Goal: Transaction & Acquisition: Book appointment/travel/reservation

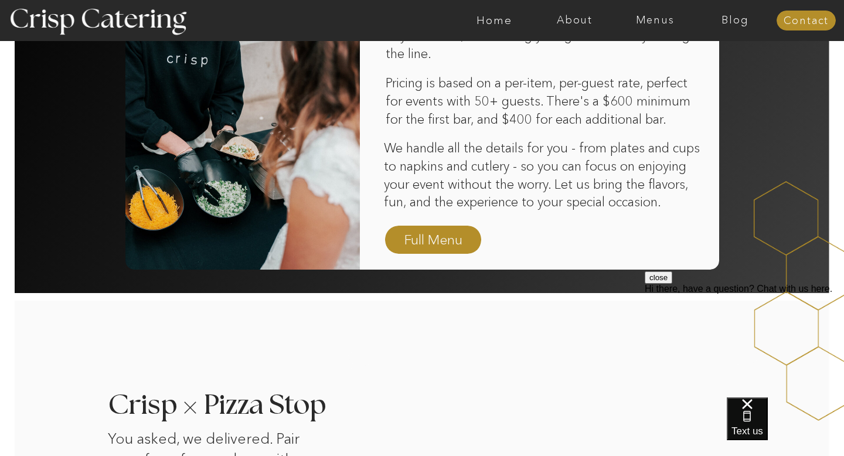
scroll to position [680, 0]
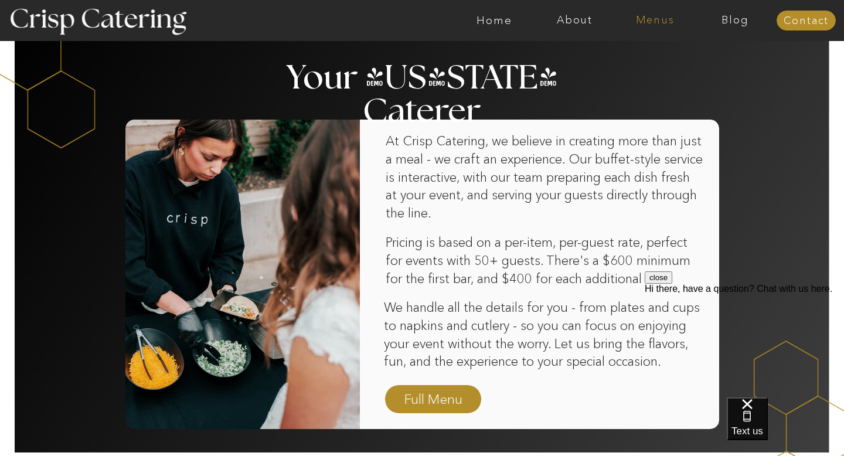
click at [648, 15] on nav "Menus" at bounding box center [655, 21] width 80 height 12
click at [632, 63] on nav "Winter (Sep-Feb)" at bounding box center [654, 68] width 96 height 11
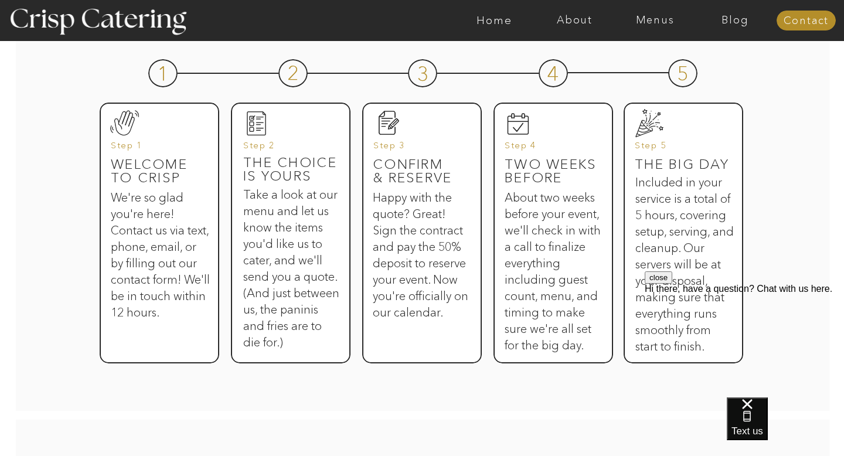
scroll to position [241, 0]
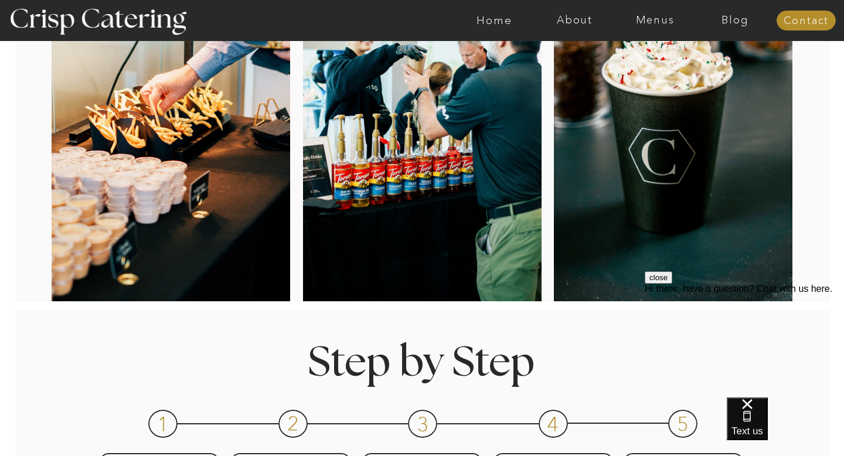
click at [648, 26] on div at bounding box center [468, 20] width 1858 height 41
click at [658, 26] on nav "Menus" at bounding box center [655, 21] width 80 height 12
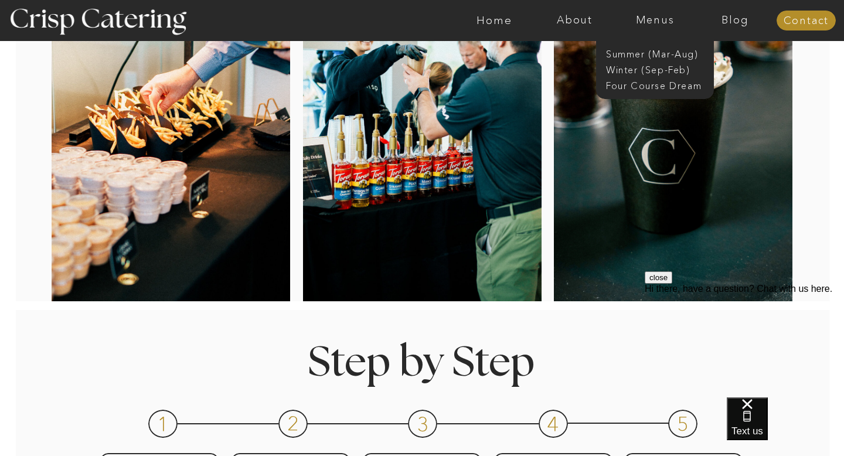
click at [554, 305] on div at bounding box center [421, 305] width 953 height 9
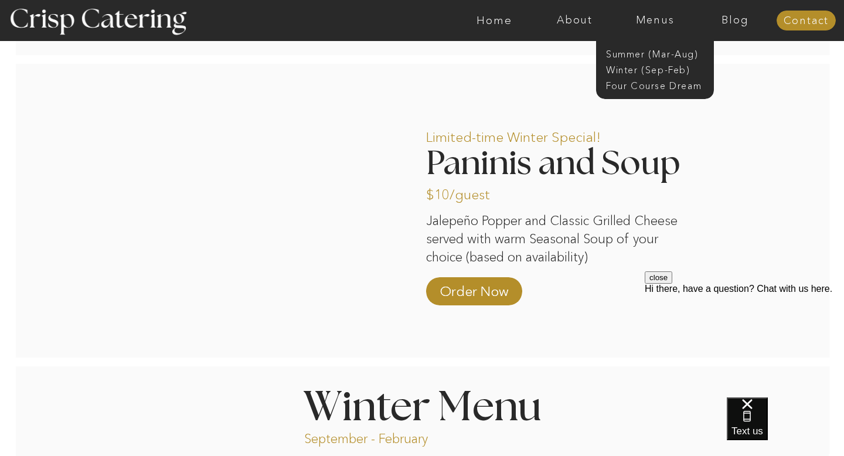
scroll to position [952, 0]
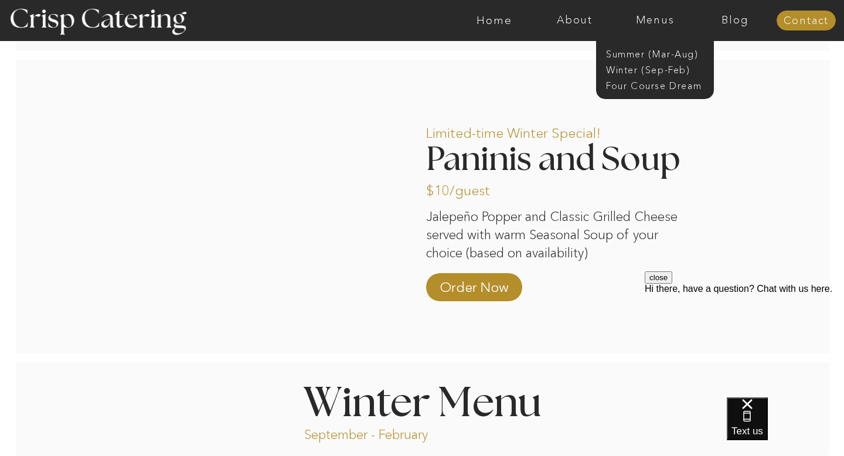
click at [560, 253] on p "Jalepeño Popper and Classic Grilled Cheese served with warm Seasonal Soup of yo…" at bounding box center [551, 234] width 251 height 53
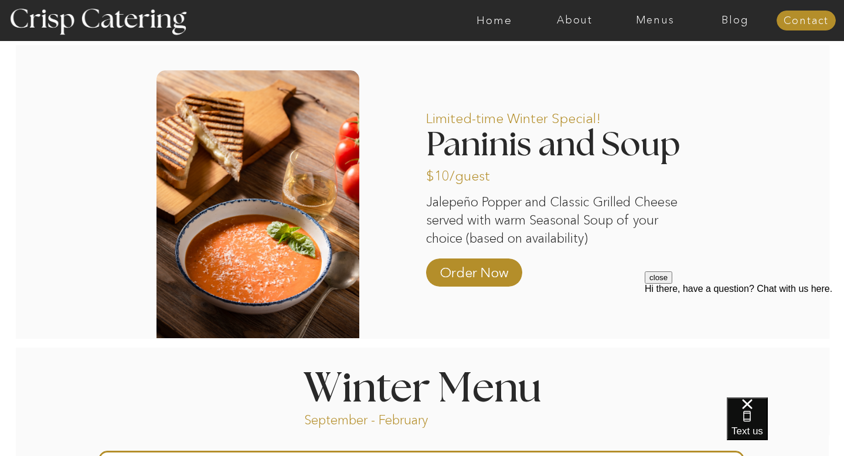
scroll to position [963, 0]
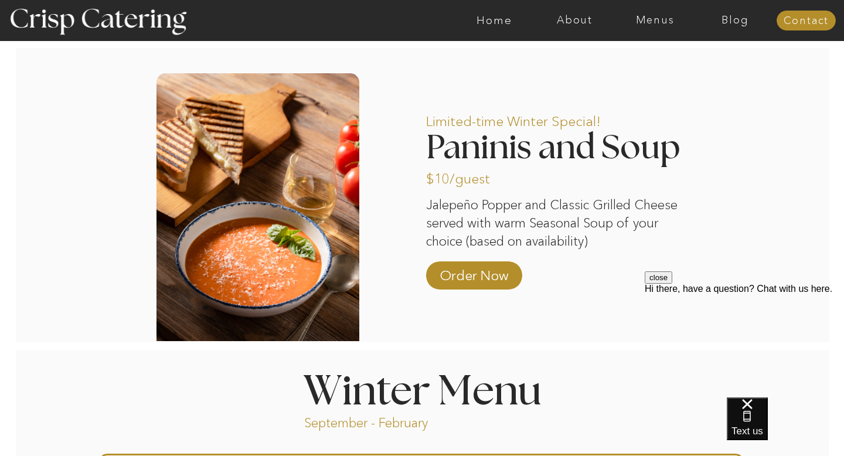
click at [619, 134] on p "Limited-time Winter Special!" at bounding box center [541, 118] width 231 height 34
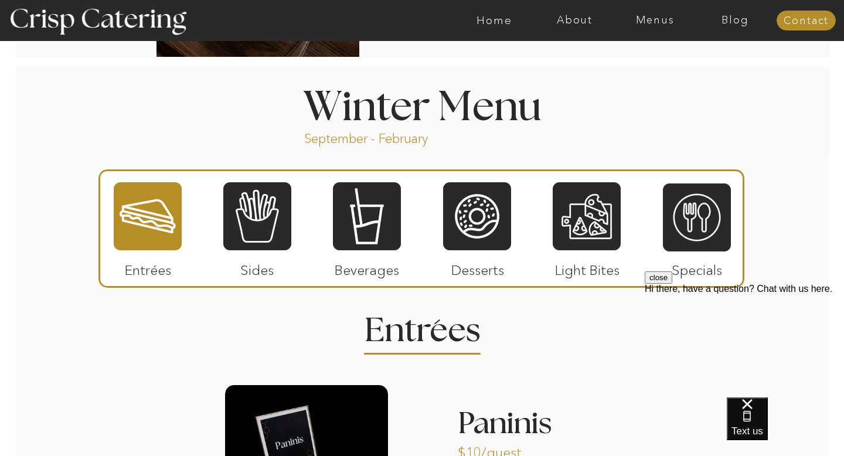
scroll to position [1272, 0]
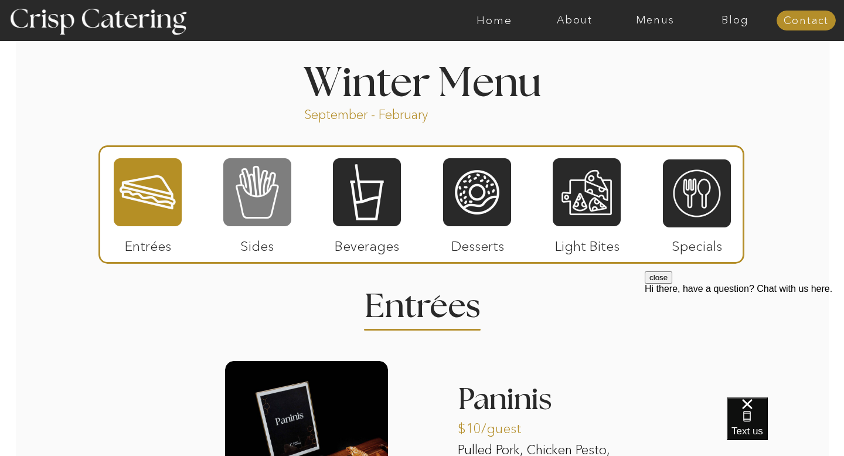
click at [275, 210] on div at bounding box center [257, 192] width 68 height 70
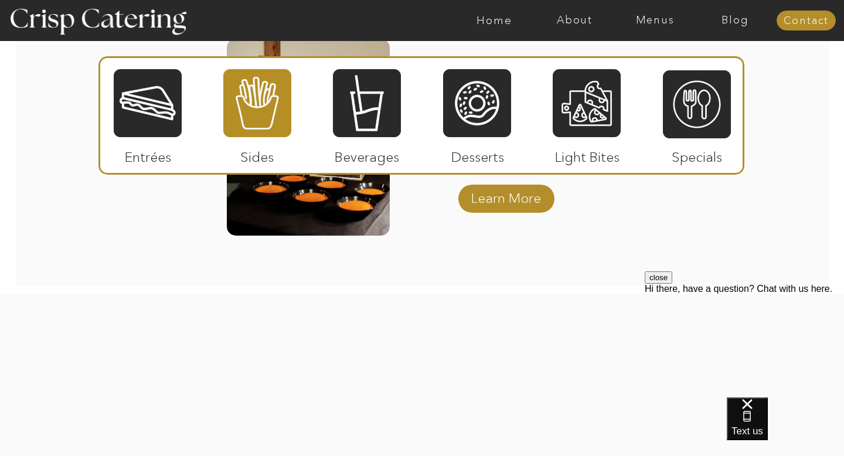
scroll to position [1970, 0]
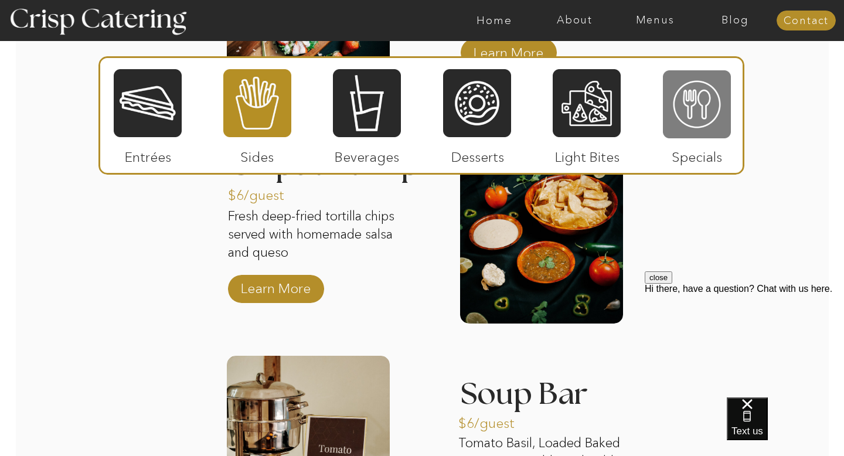
click at [695, 103] on div at bounding box center [697, 104] width 68 height 70
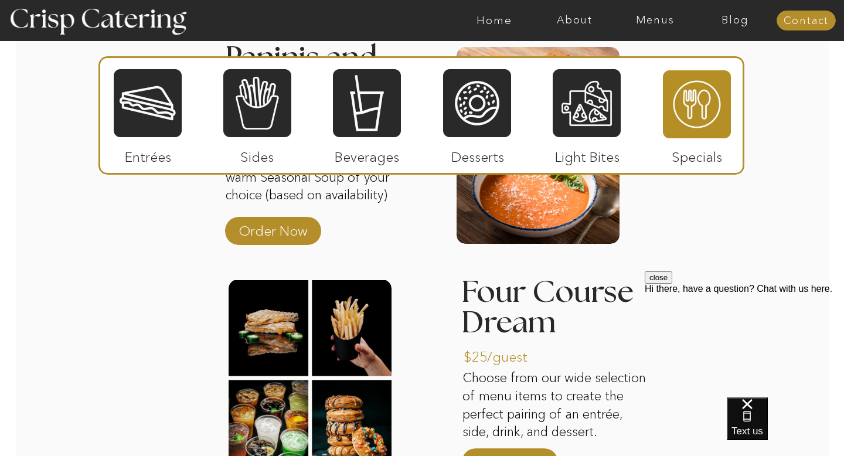
scroll to position [1610, 0]
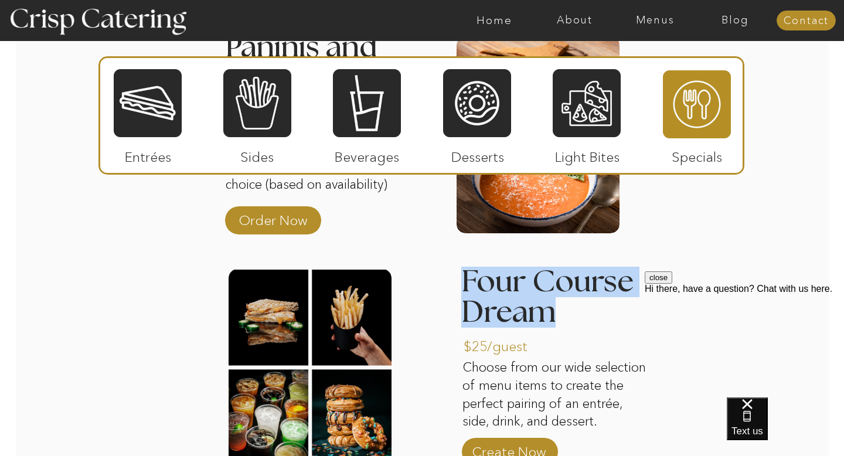
drag, startPoint x: 466, startPoint y: 279, endPoint x: 552, endPoint y: 321, distance: 95.7
click at [552, 321] on h3 "Four Course Dream" at bounding box center [550, 298] width 179 height 63
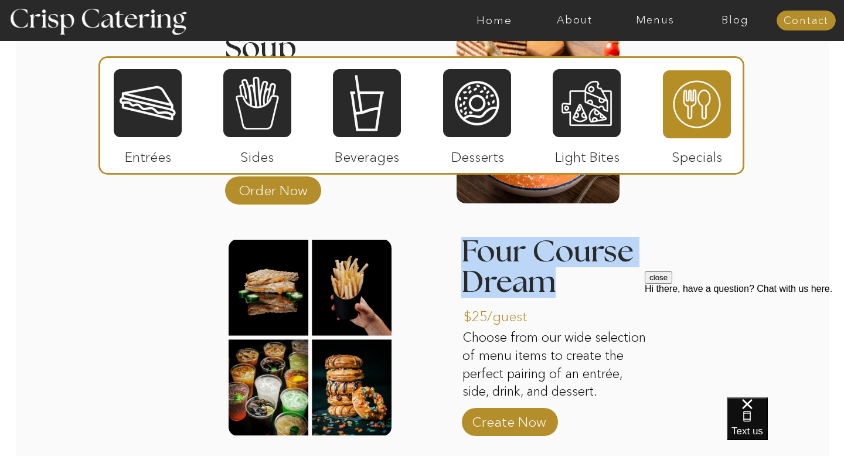
scroll to position [1650, 0]
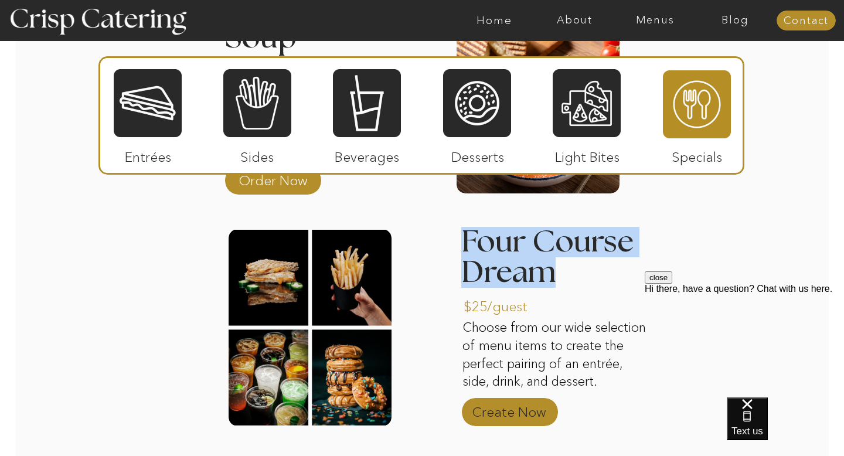
click at [490, 416] on p "Create Now" at bounding box center [509, 409] width 78 height 34
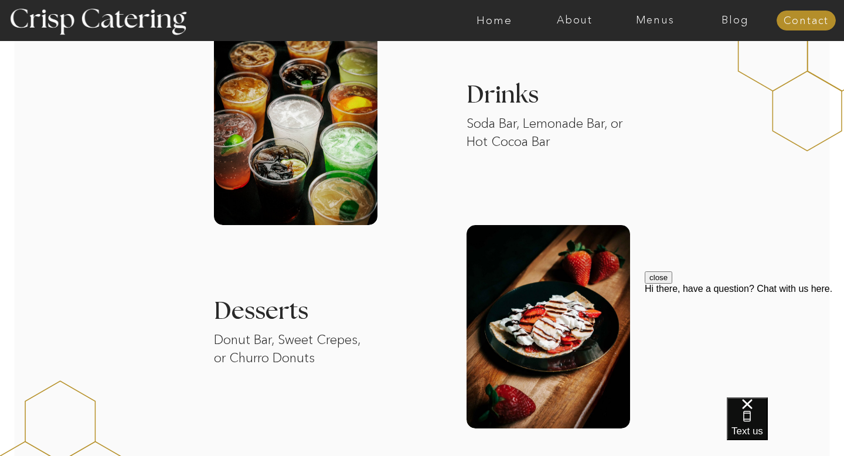
scroll to position [1510, 0]
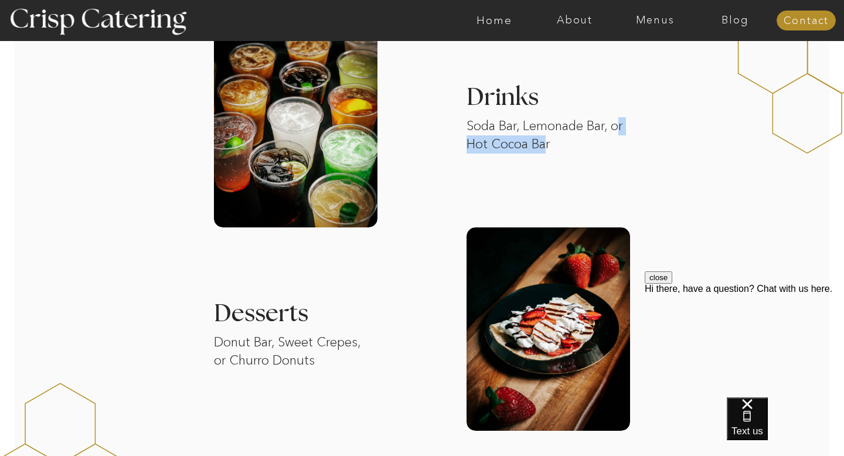
drag, startPoint x: 564, startPoint y: 144, endPoint x: 470, endPoint y: 144, distance: 94.4
click at [470, 144] on p "Soda Bar, Lemonade Bar, or Hot Cocoa Bar" at bounding box center [545, 145] width 159 height 57
drag, startPoint x: 566, startPoint y: 146, endPoint x: 477, endPoint y: 143, distance: 88.5
click at [477, 143] on p "Soda Bar, Lemonade Bar, or Hot Cocoa Bar" at bounding box center [545, 145] width 159 height 57
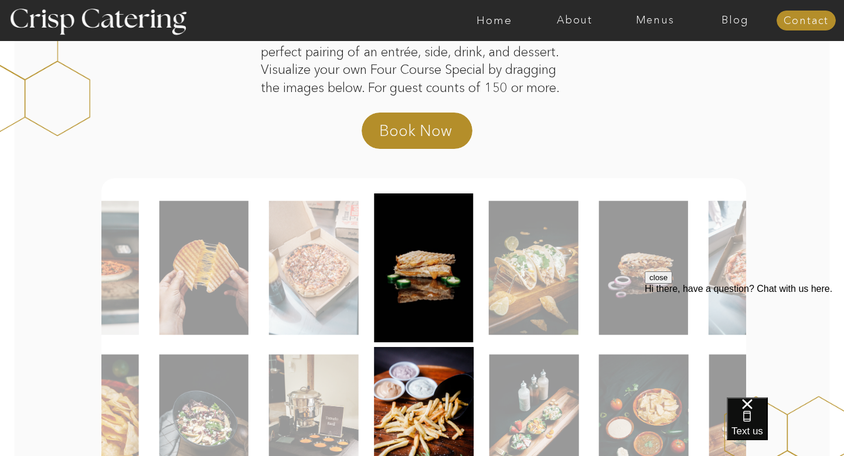
scroll to position [132, 0]
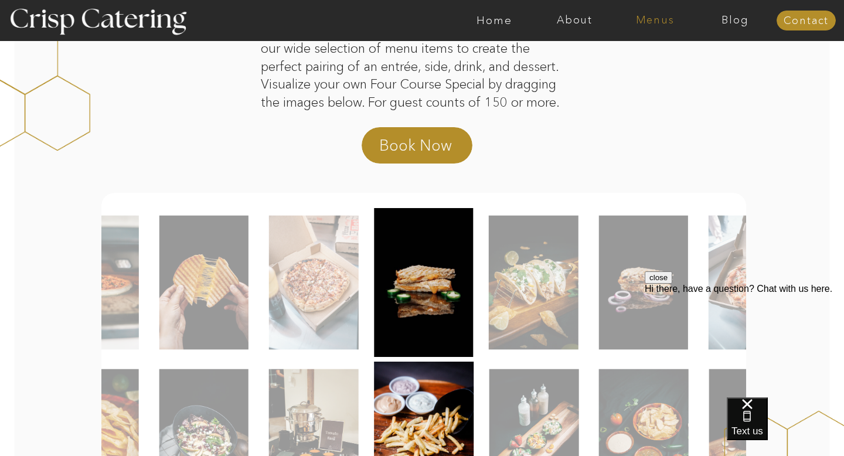
click at [651, 21] on nav "Menus" at bounding box center [655, 21] width 80 height 12
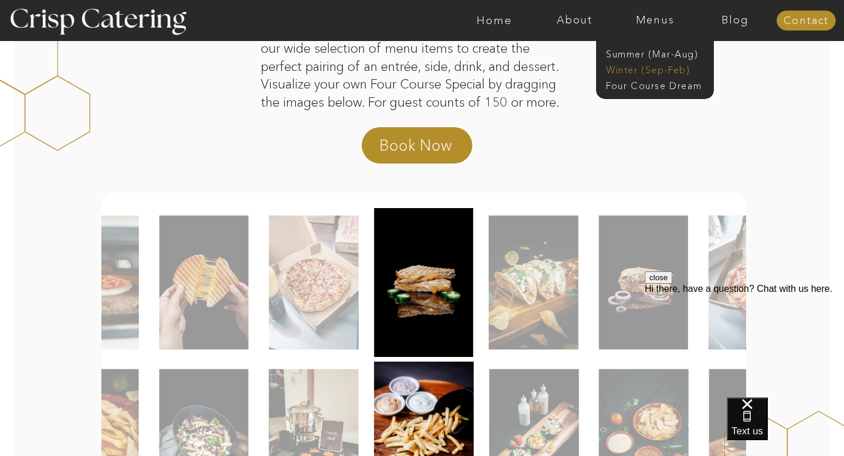
click at [642, 72] on nav "Winter (Sep-Feb)" at bounding box center [654, 68] width 96 height 11
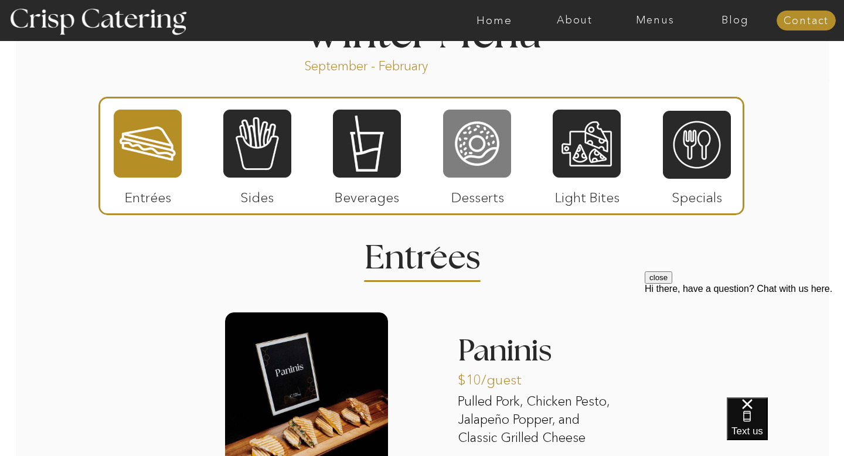
scroll to position [1322, 0]
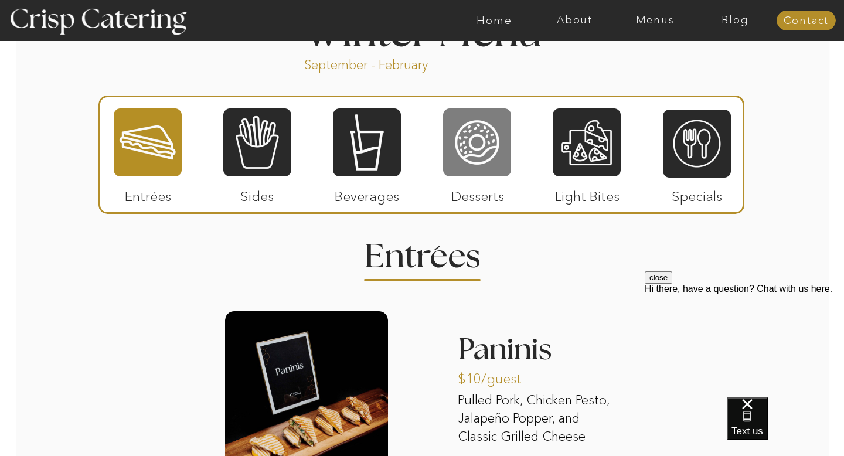
click at [475, 174] on div at bounding box center [477, 142] width 68 height 70
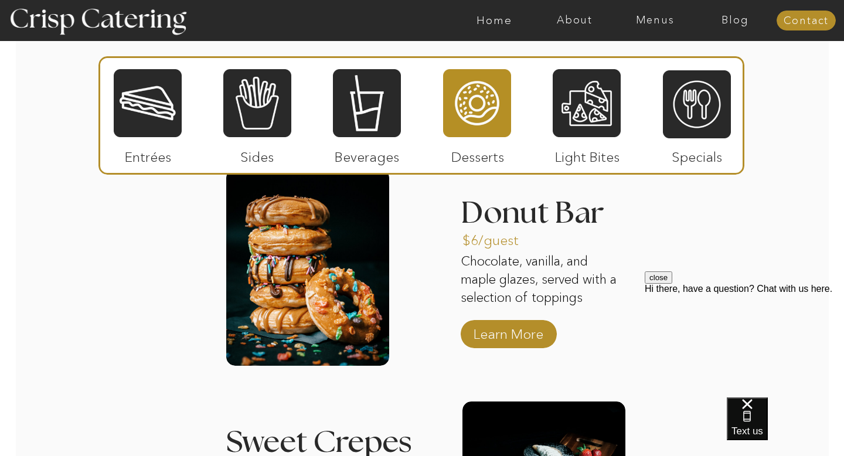
scroll to position [1367, 0]
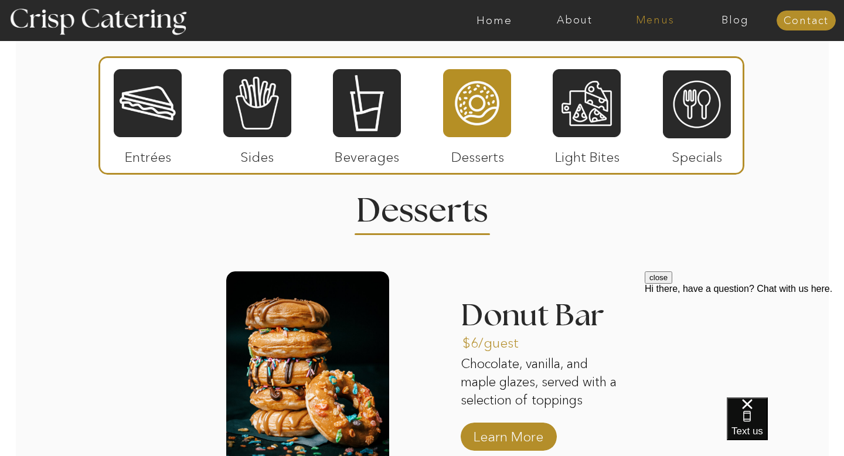
click at [648, 20] on nav "Menus" at bounding box center [655, 21] width 80 height 12
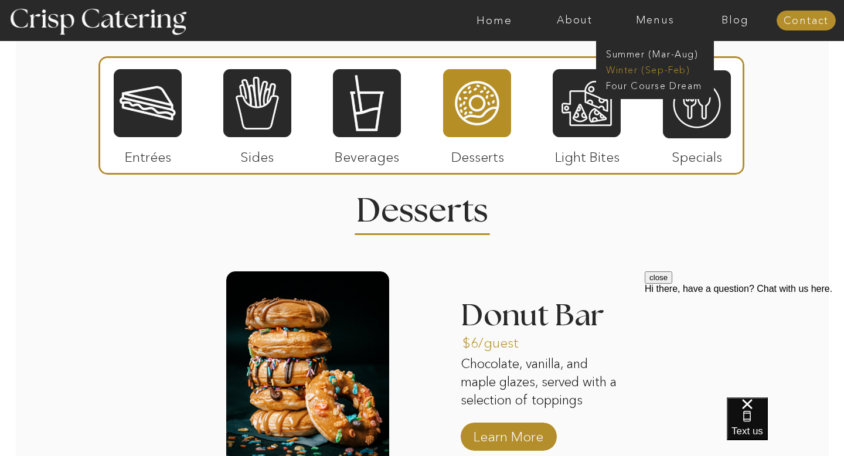
click at [643, 67] on nav "Winter (Sep-Feb)" at bounding box center [654, 68] width 96 height 11
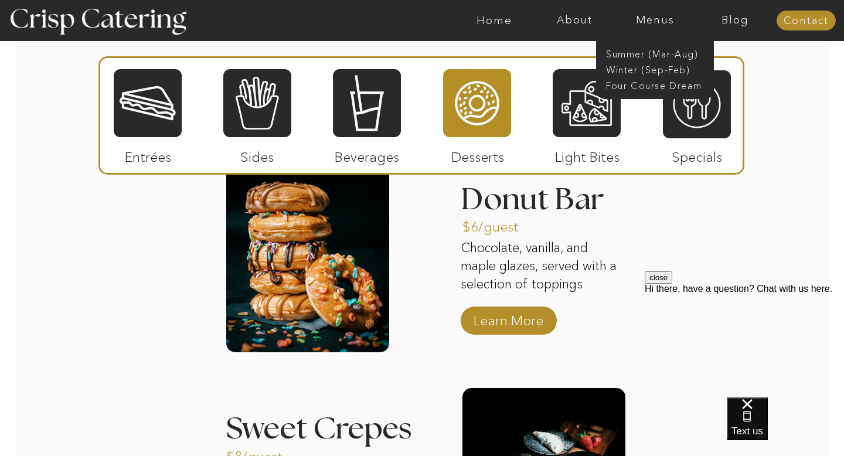
scroll to position [1486, 0]
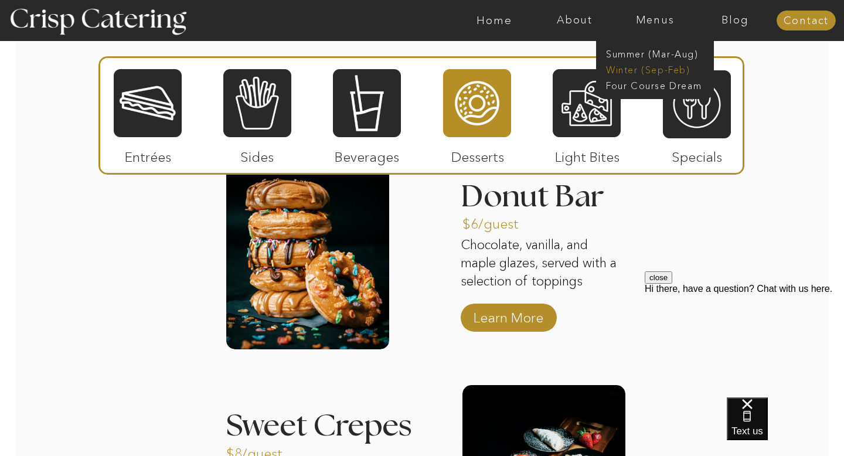
click at [629, 69] on nav "Winter (Sep-Feb)" at bounding box center [654, 68] width 96 height 11
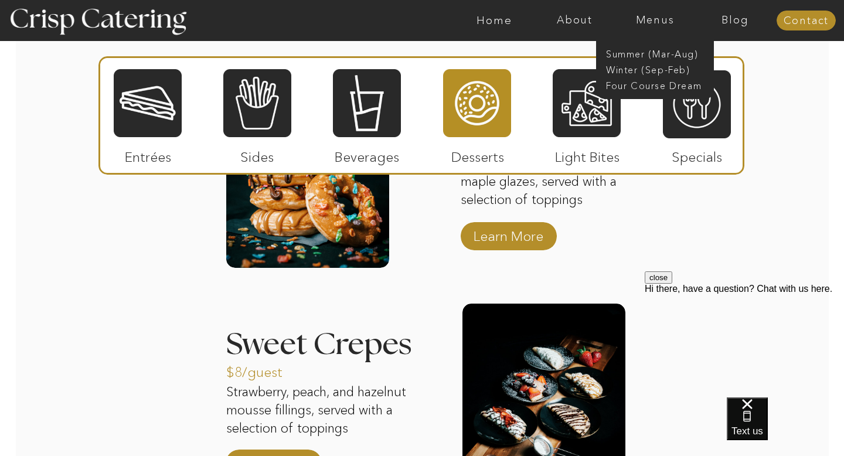
scroll to position [1614, 0]
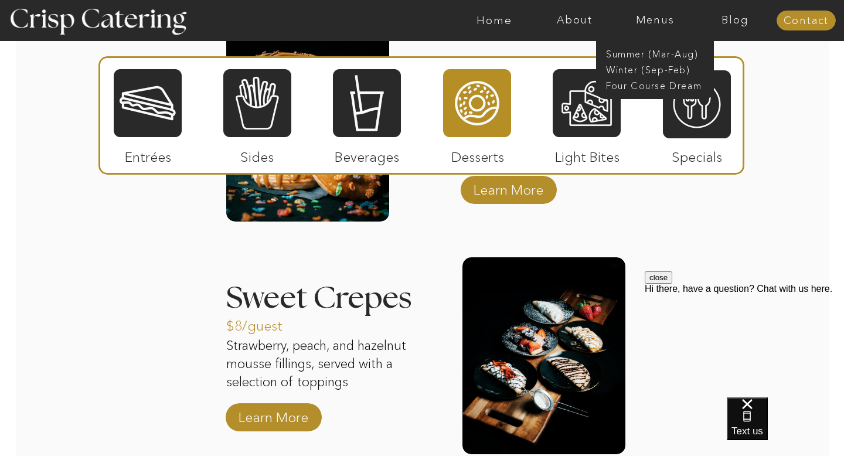
click at [158, 322] on div "About Home Menus Contact Blog About Crisp Crisp Cares Reviews faq About Home Me…" at bounding box center [422, 13] width 844 height 3254
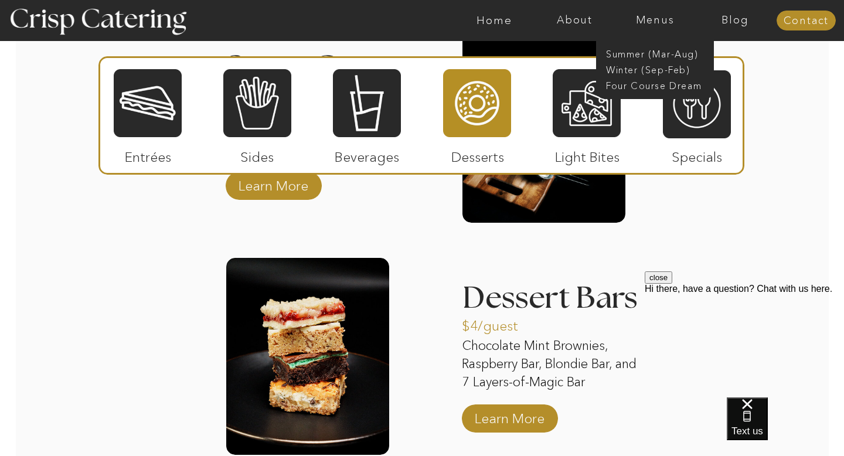
scroll to position [1797, 0]
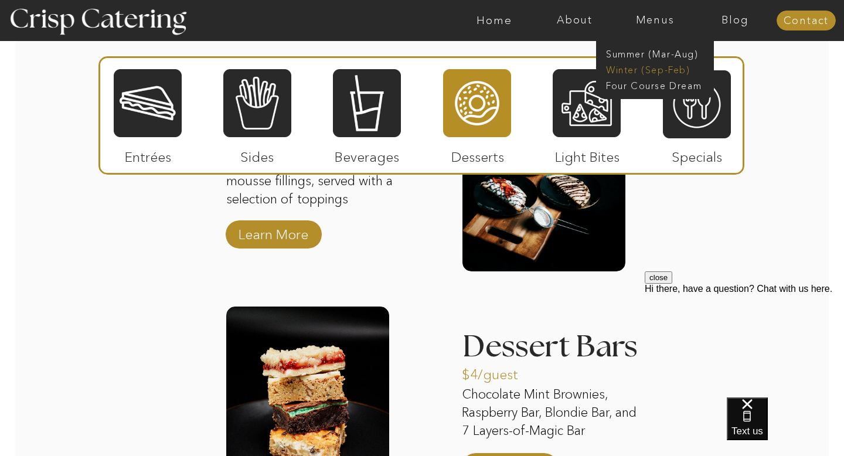
click at [648, 70] on nav "Winter (Sep-Feb)" at bounding box center [654, 68] width 96 height 11
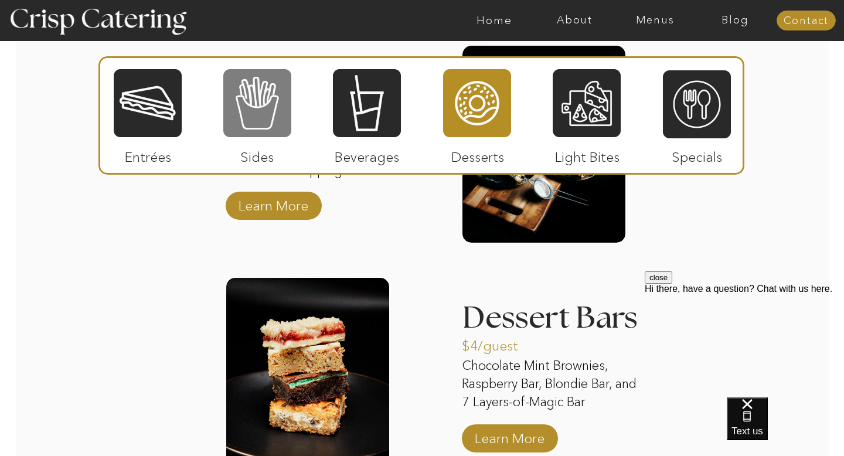
scroll to position [1787, 0]
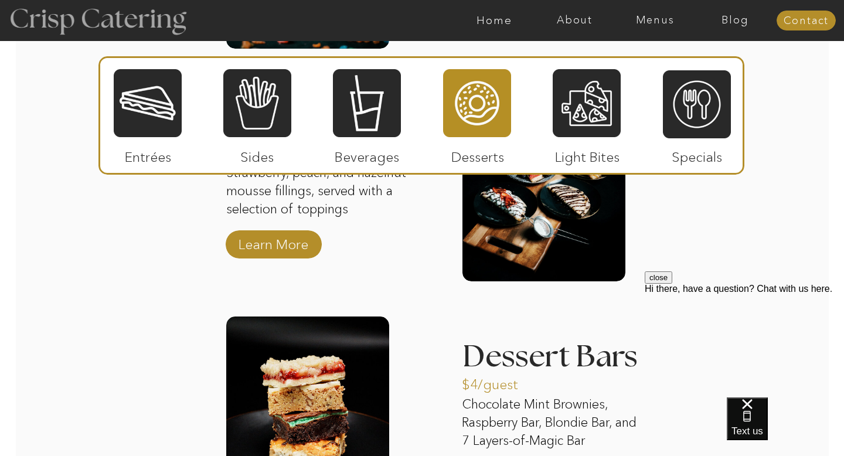
scroll to position [1367, 0]
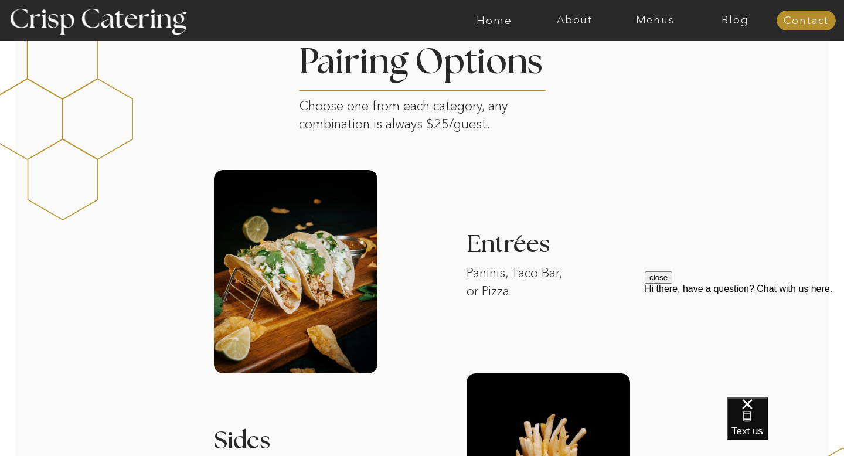
scroll to position [777, 0]
